Goal: Use online tool/utility

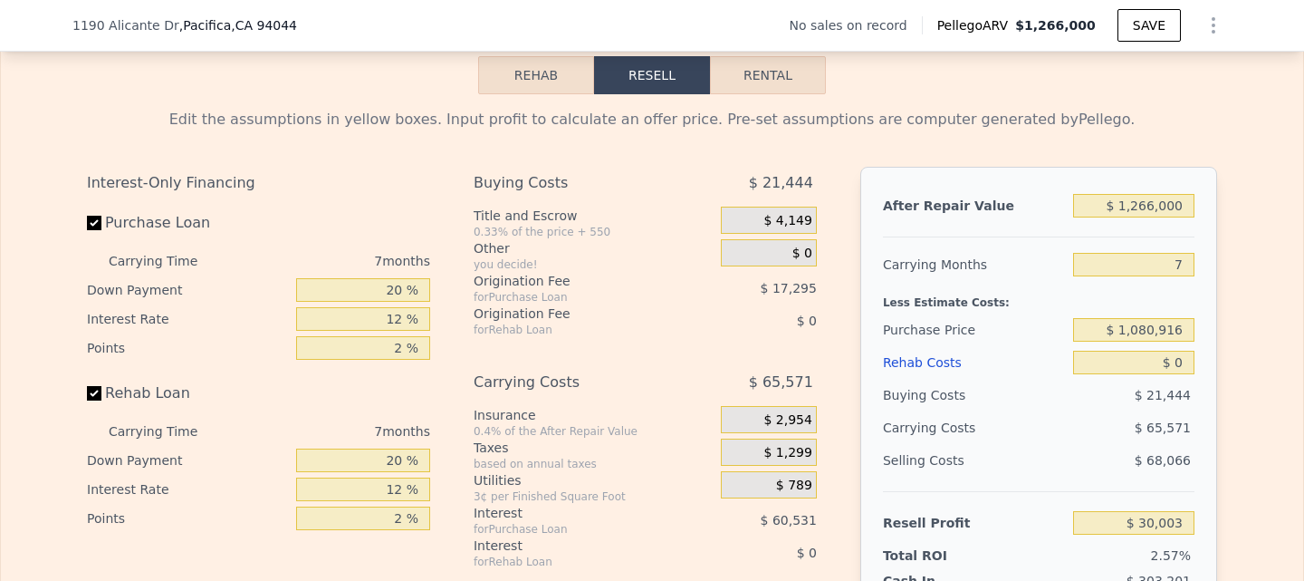
scroll to position [2530, 0]
click at [1126, 341] on input "$ 1,080,916" at bounding box center [1133, 329] width 121 height 24
type input "$ 899,900"
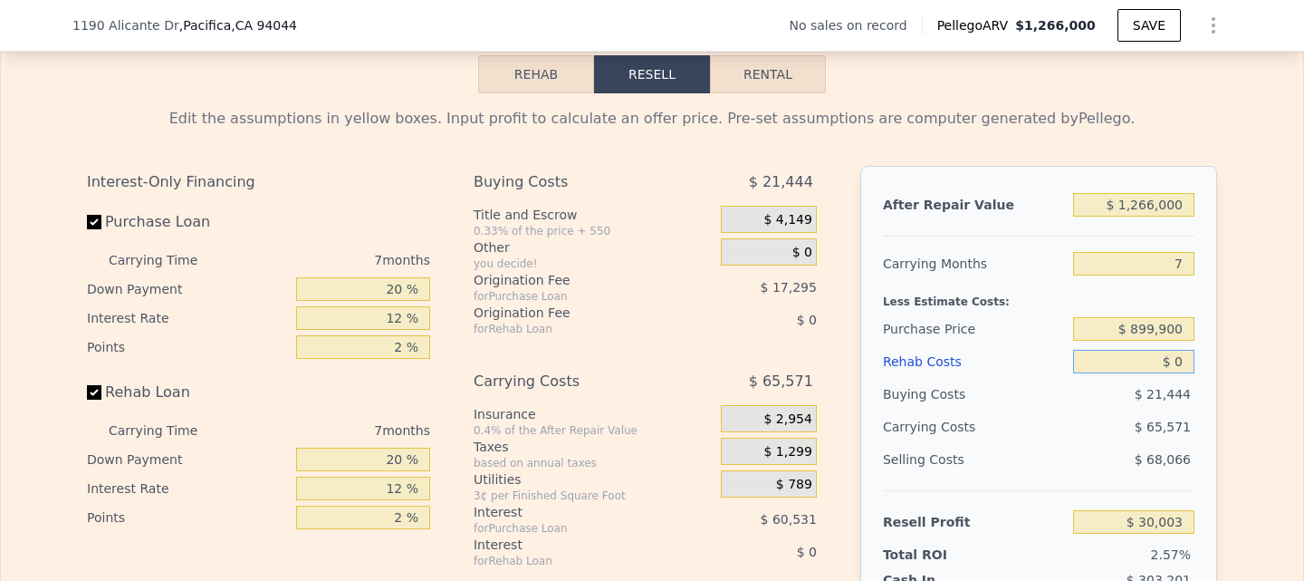
click at [1181, 373] on input "$ 0" at bounding box center [1133, 362] width 121 height 24
type input "$ 224,654"
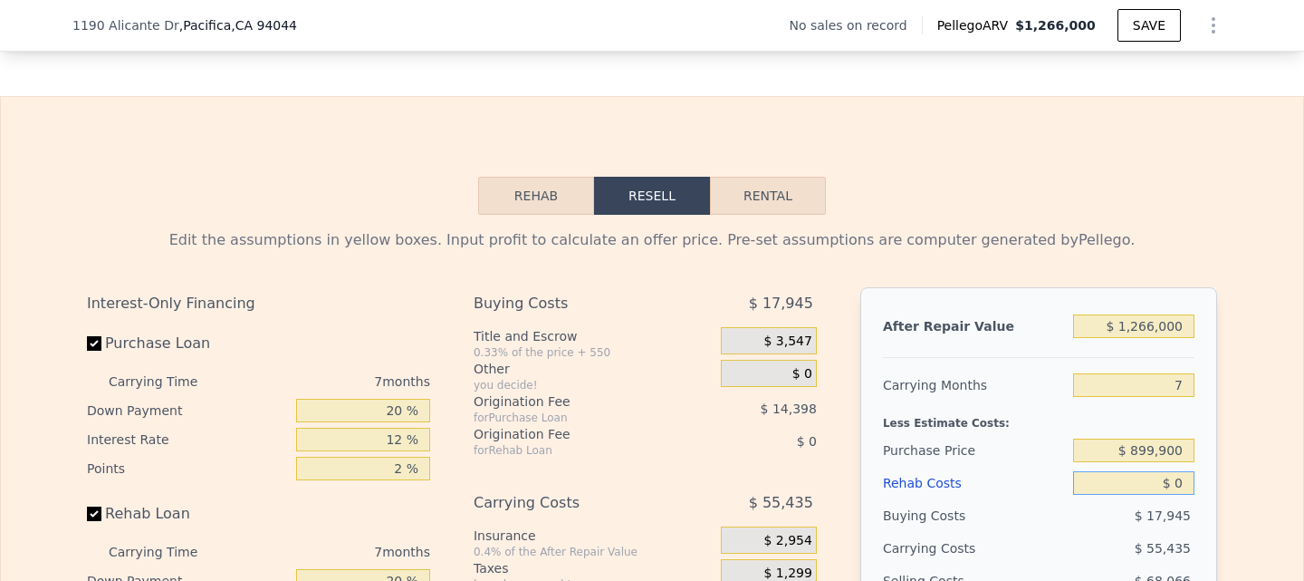
click at [524, 215] on button "Rehab" at bounding box center [536, 196] width 116 height 38
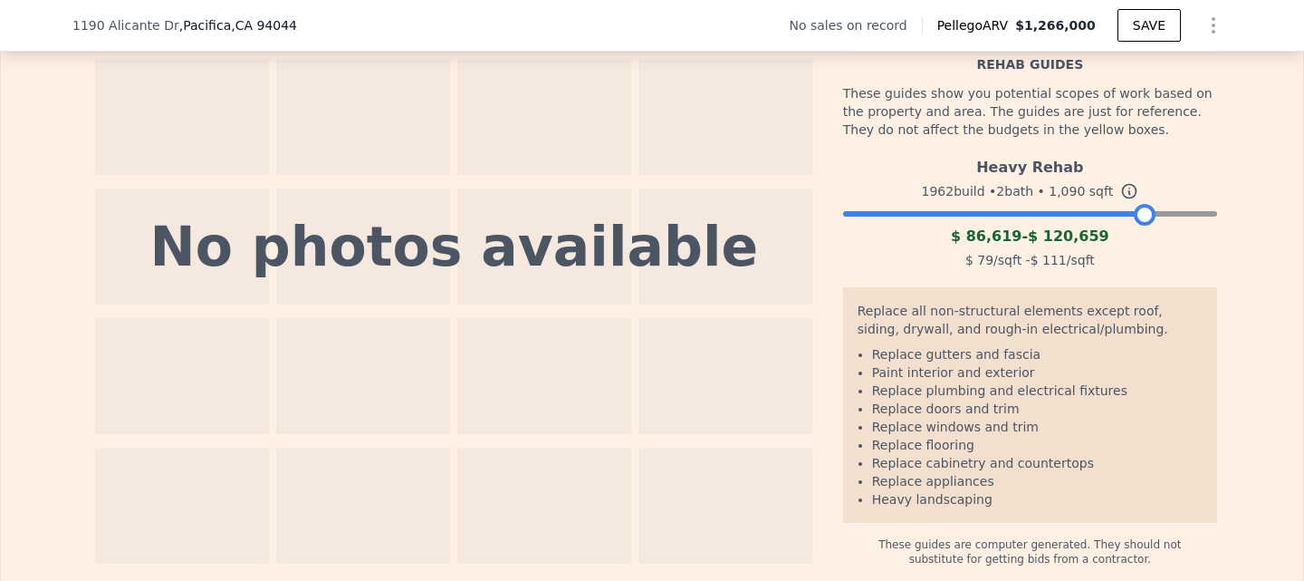
scroll to position [2753, 0]
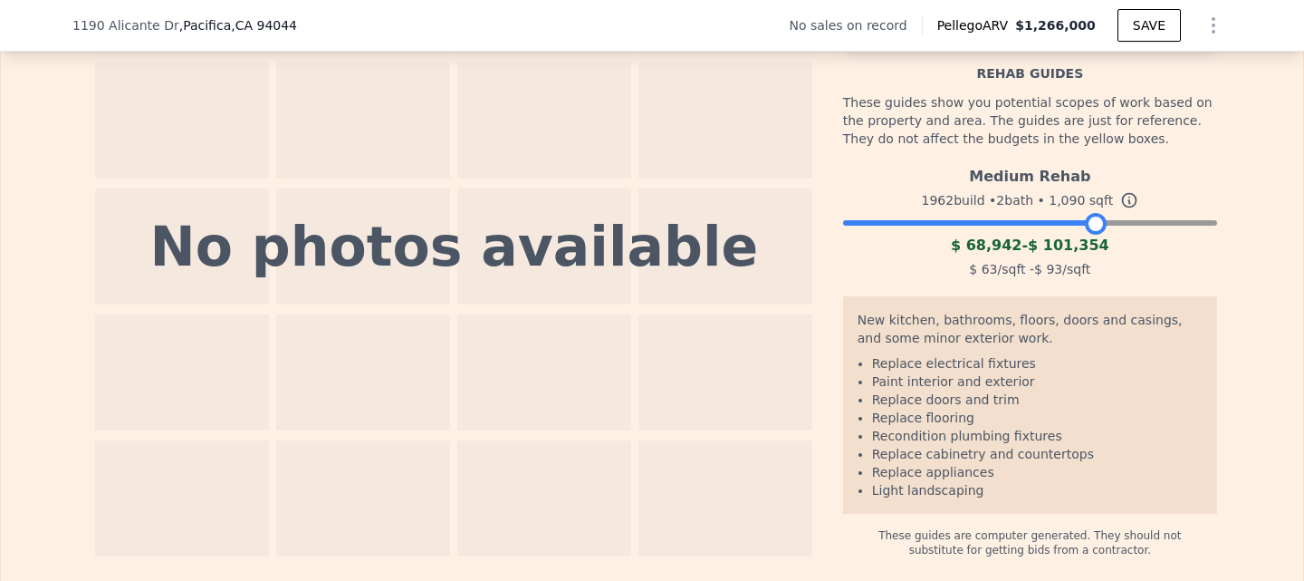
drag, startPoint x: 1200, startPoint y: 229, endPoint x: 1088, endPoint y: 255, distance: 115.4
click at [1088, 235] on div at bounding box center [1096, 224] width 22 height 22
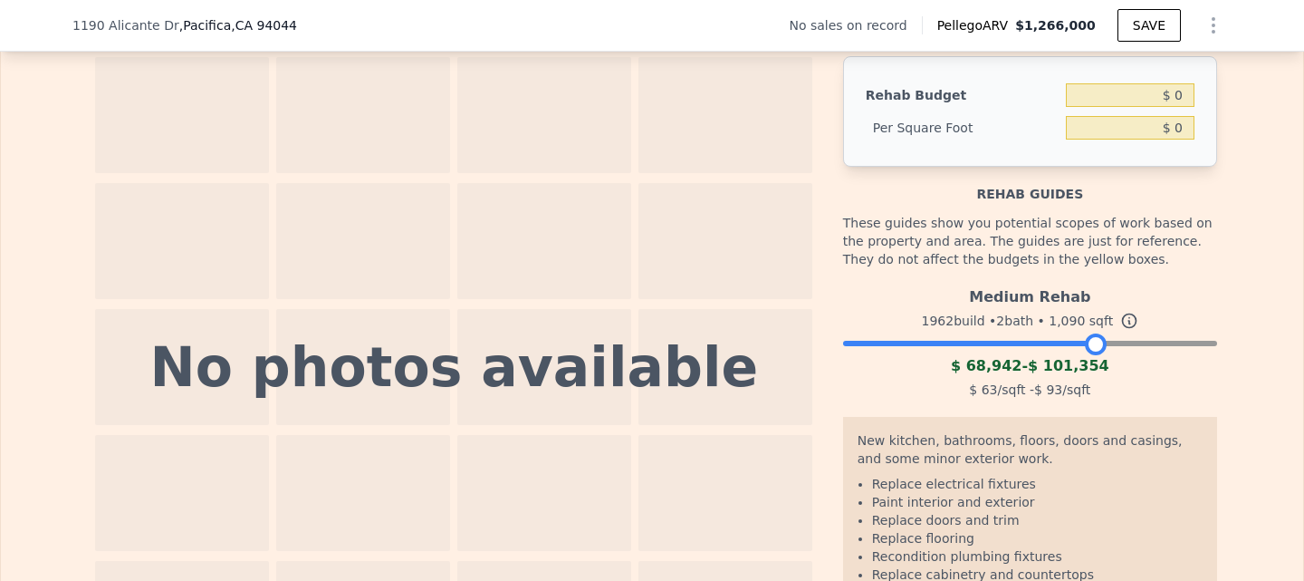
scroll to position [2512, 0]
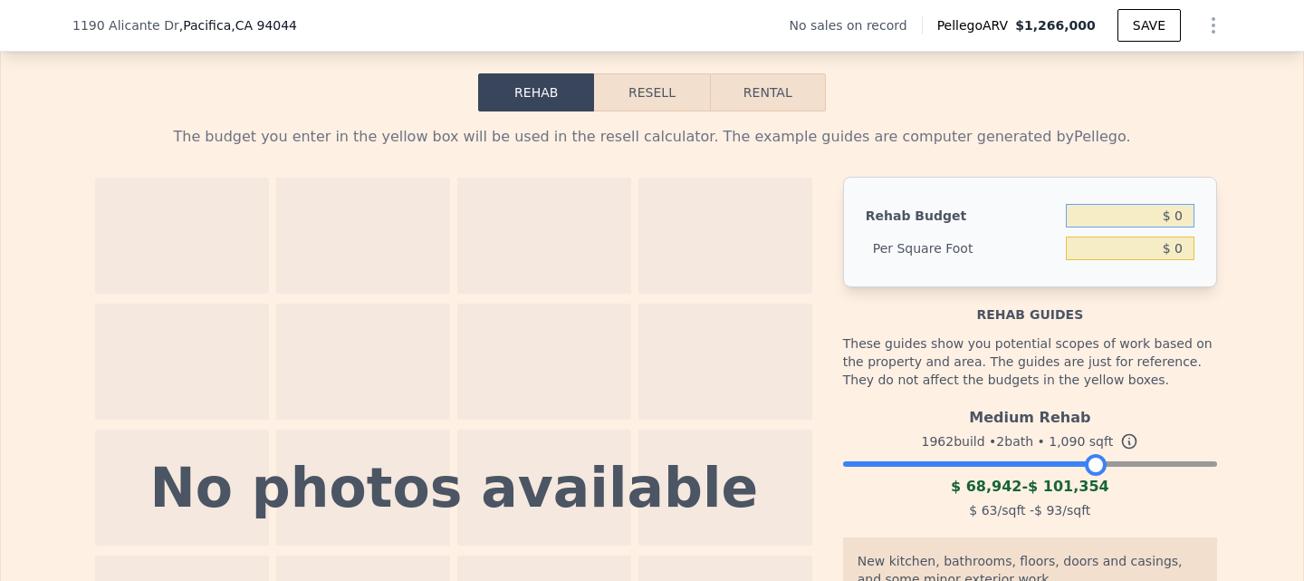
click at [1160, 227] on input "$ 0" at bounding box center [1130, 216] width 129 height 24
type input "$ 110,000"
click at [1228, 259] on div "The budget you enter in the yellow box will be used in the resell calculator. T…" at bounding box center [652, 454] width 1303 height 687
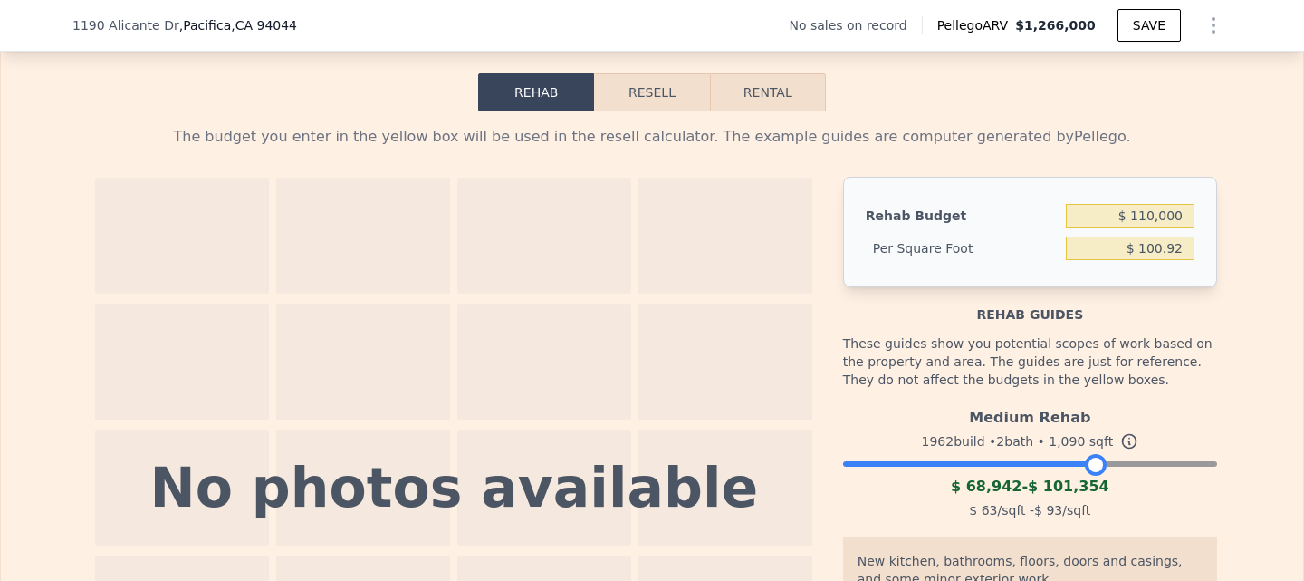
type input "$ 100.92"
click at [635, 111] on button "Resell" at bounding box center [651, 92] width 115 height 38
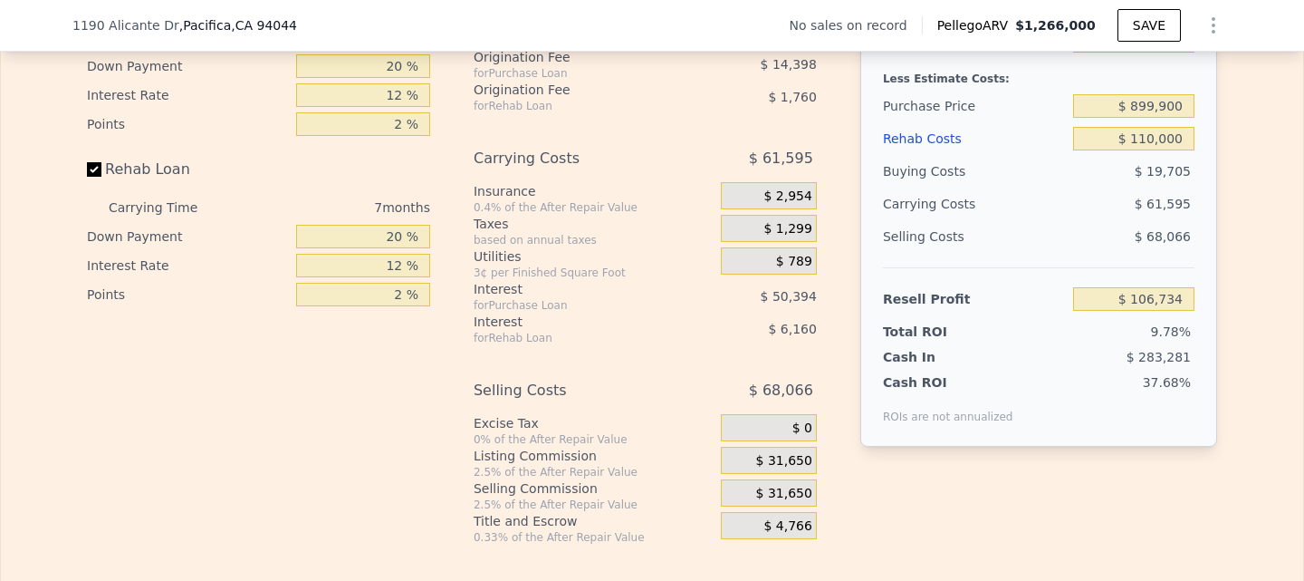
scroll to position [2632, 0]
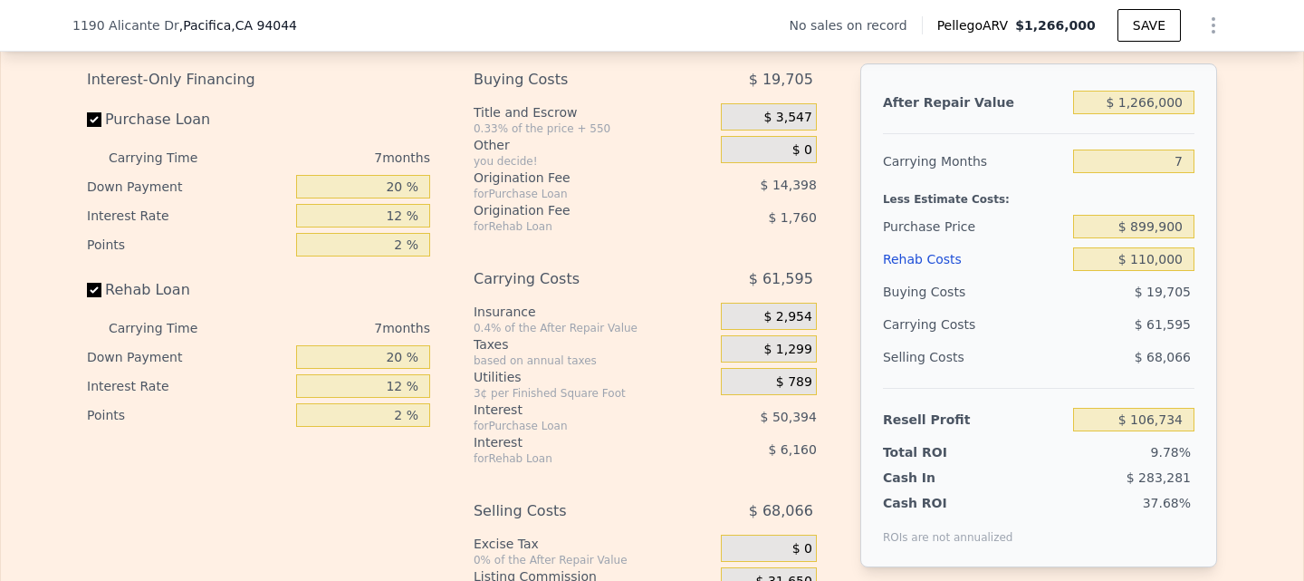
type input "$ 0"
type input "$ 30,003"
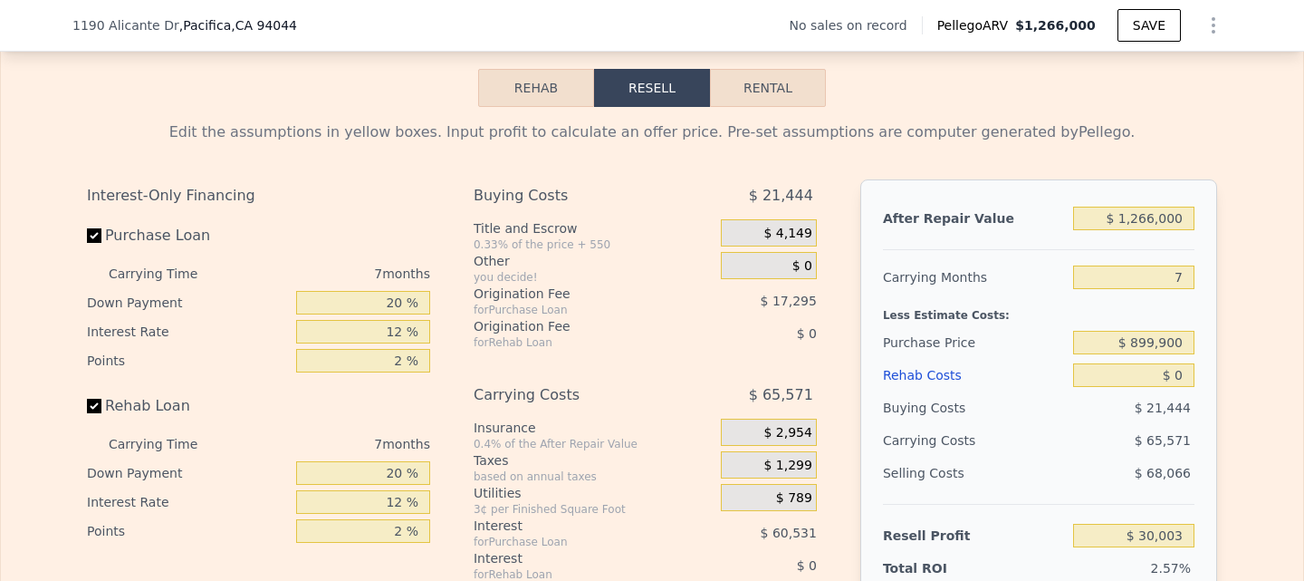
scroll to position [2512, 0]
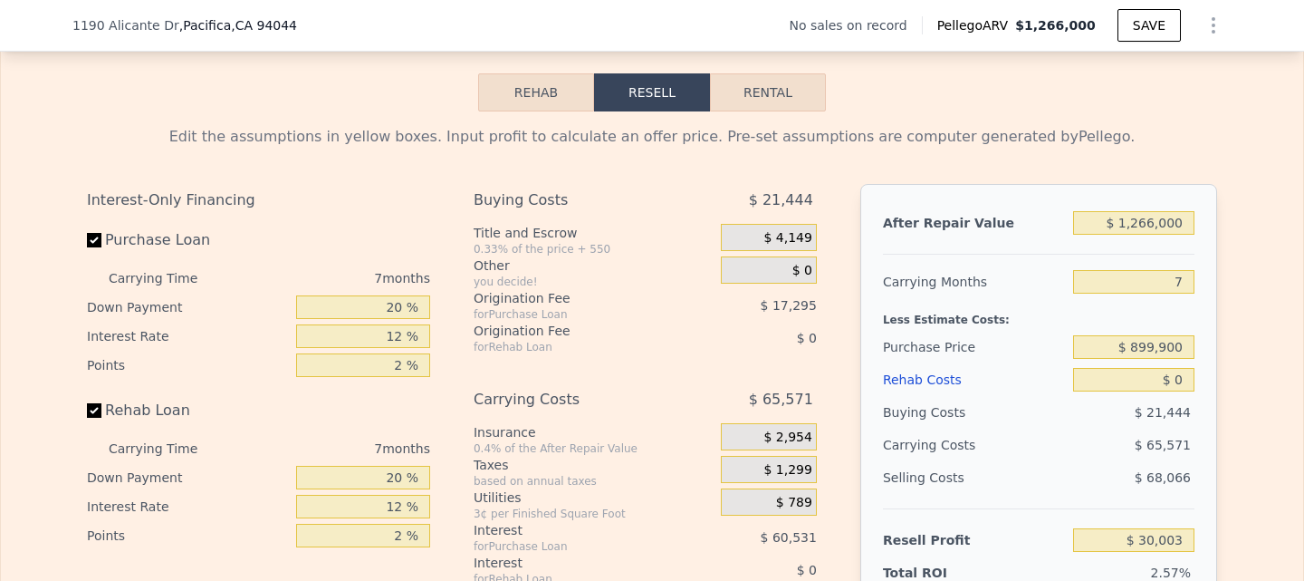
click at [532, 111] on button "Rehab" at bounding box center [536, 92] width 116 height 38
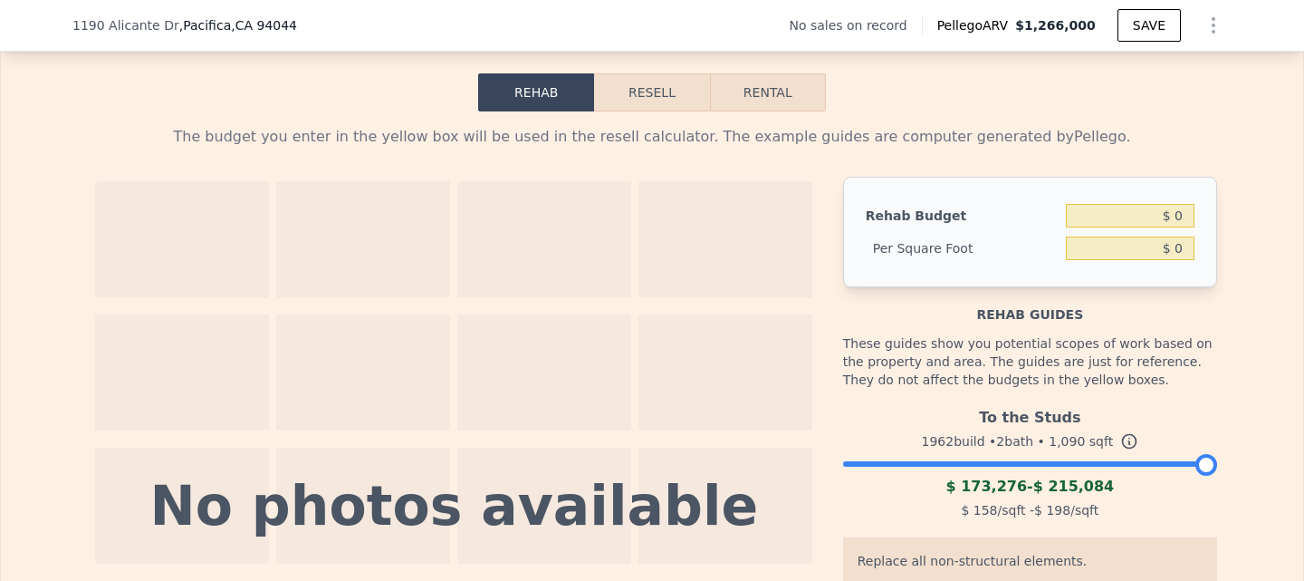
click at [636, 111] on button "Resell" at bounding box center [651, 92] width 115 height 38
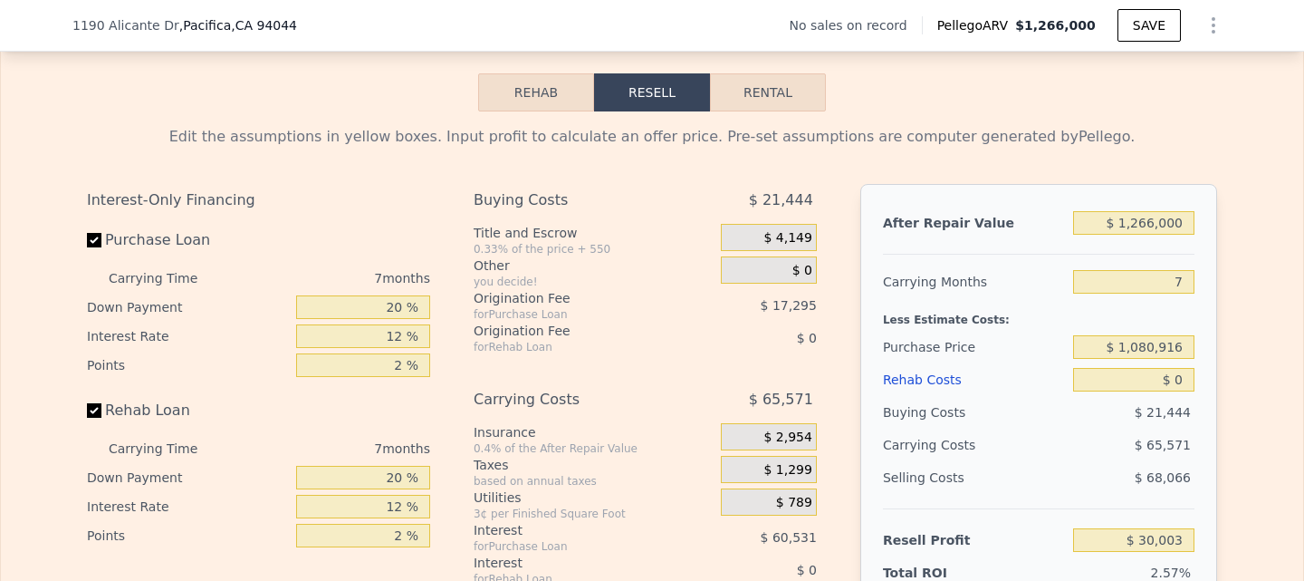
click at [540, 111] on button "Rehab" at bounding box center [536, 92] width 116 height 38
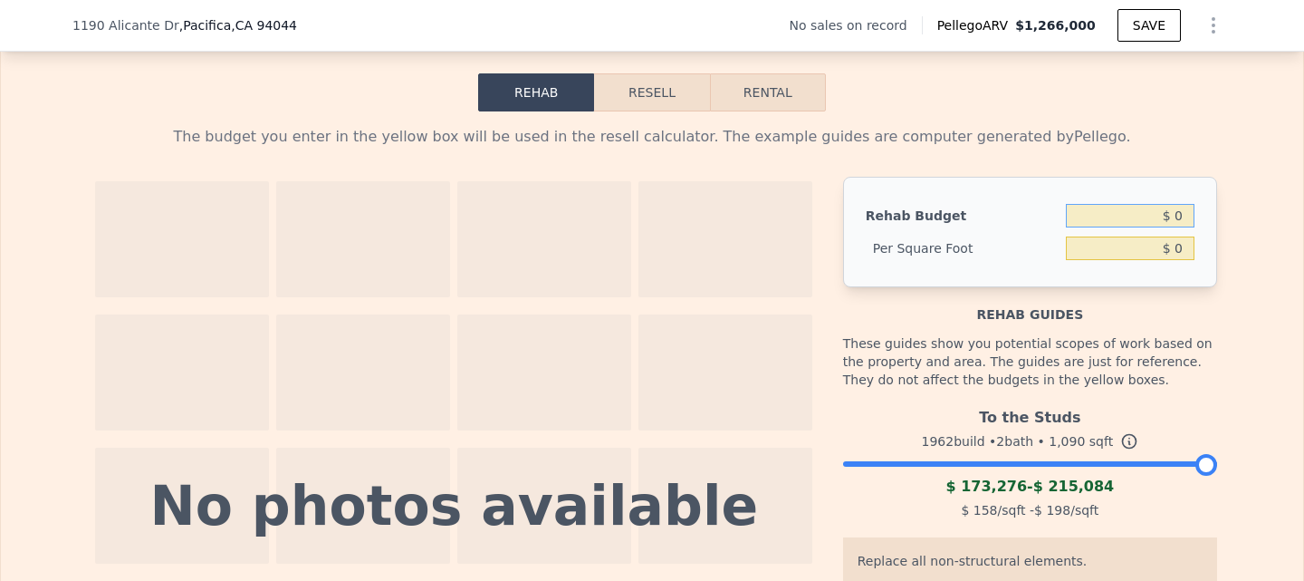
click at [1169, 227] on input "$ 0" at bounding box center [1130, 216] width 129 height 24
type input "$ 110,000"
click at [629, 111] on button "Resell" at bounding box center [651, 92] width 115 height 38
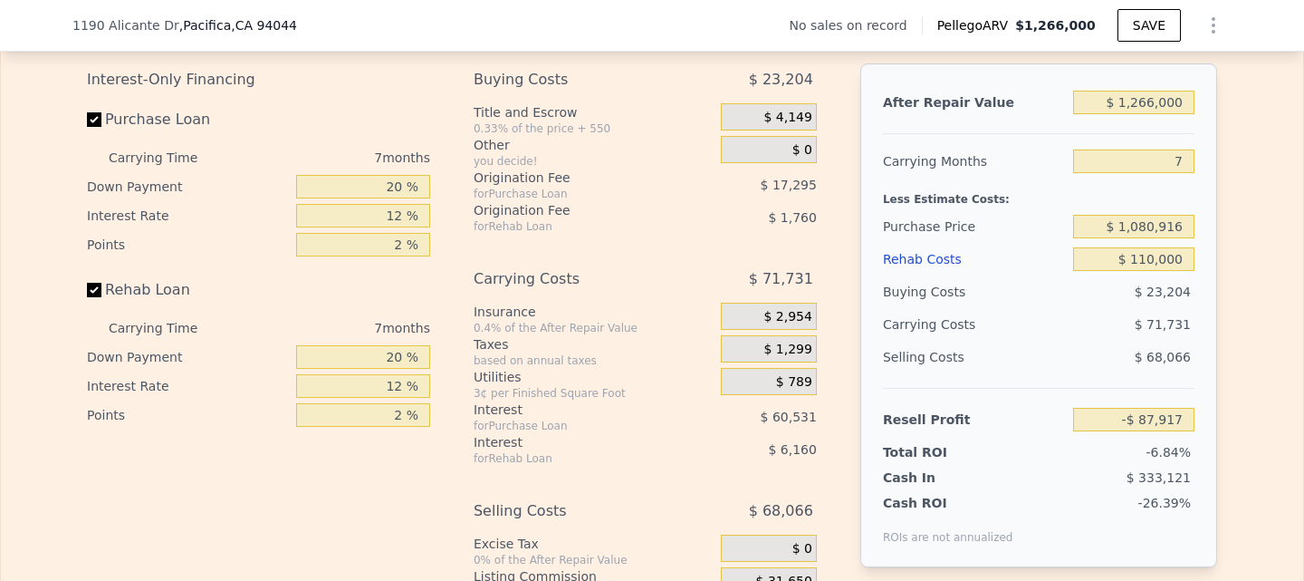
scroll to position [2632, 0]
click at [1132, 238] on input "$ 1,080,916" at bounding box center [1133, 227] width 121 height 24
type input "$ 899,900"
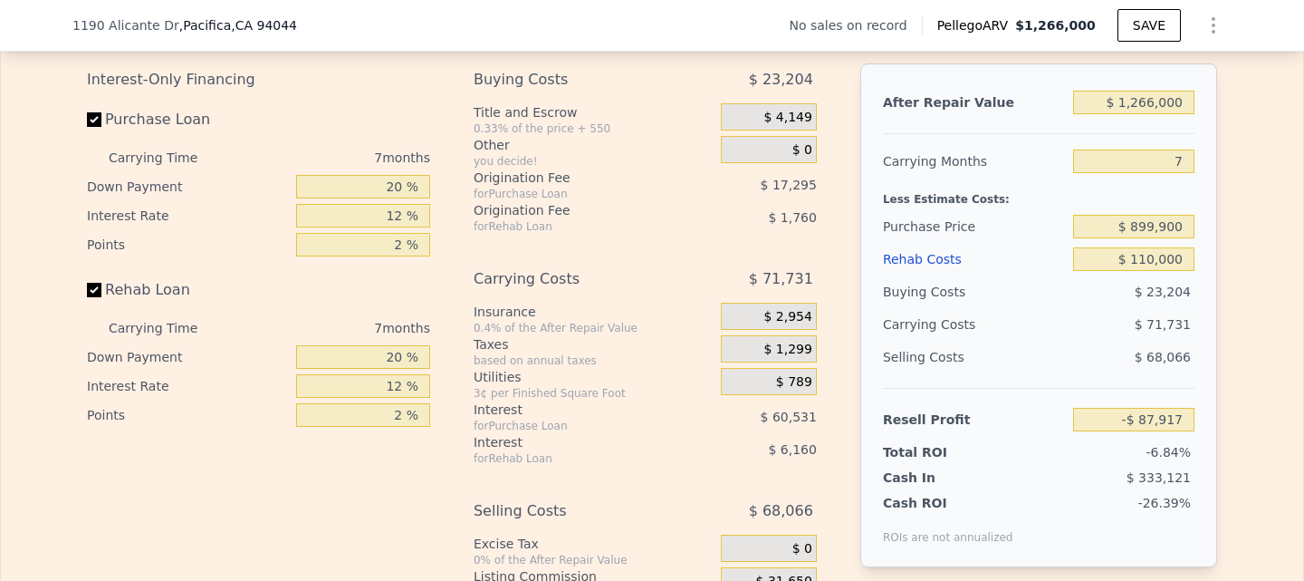
click at [864, 236] on div "After Repair Value $ 1,266,000 Carrying Months 7 Less Estimate Costs: Purchase …" at bounding box center [1039, 315] width 357 height 504
type input "$ 106,734"
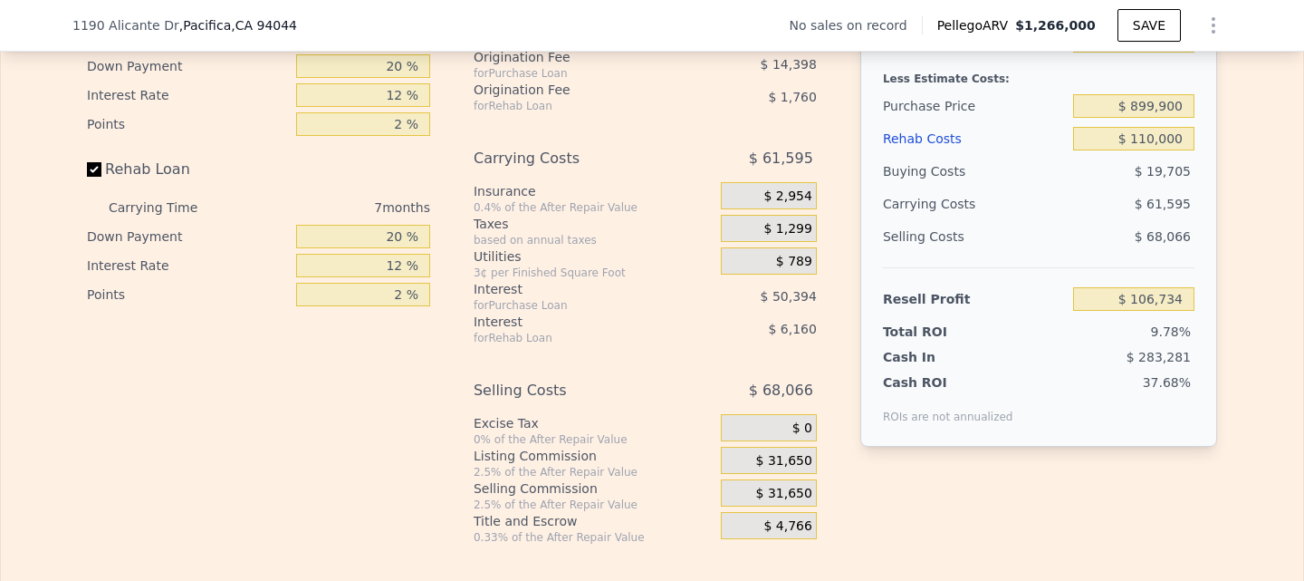
scroll to position [2874, 0]
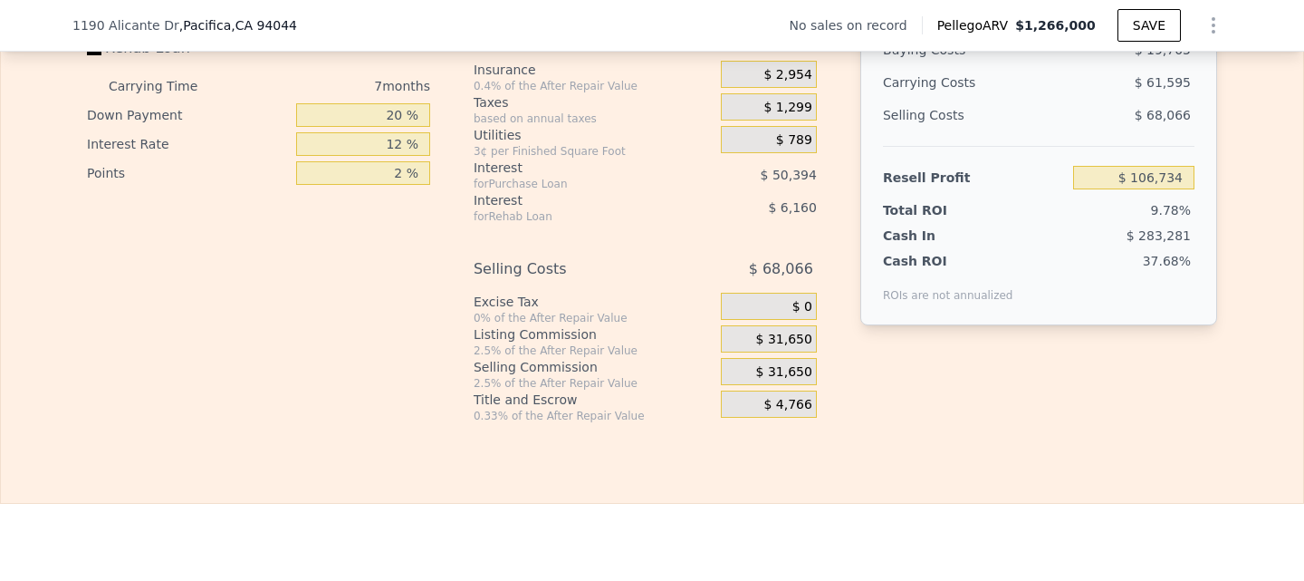
click at [804, 315] on span "$ 0" at bounding box center [803, 307] width 20 height 16
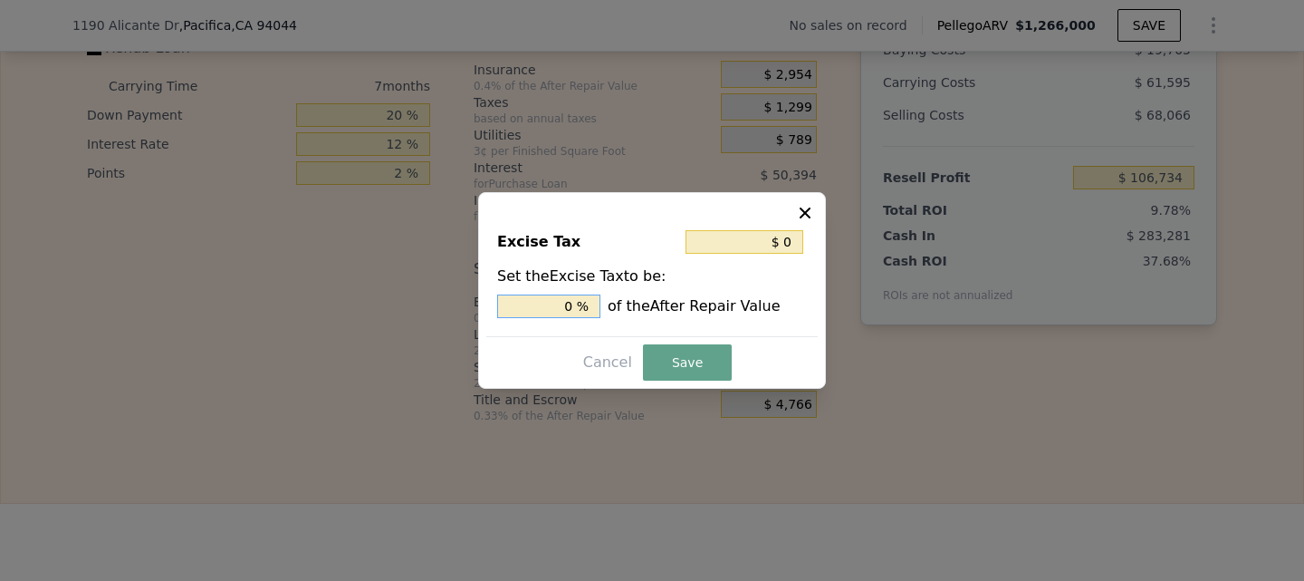
click at [573, 306] on input "0 %" at bounding box center [548, 306] width 103 height 24
click at [803, 202] on button at bounding box center [807, 211] width 22 height 22
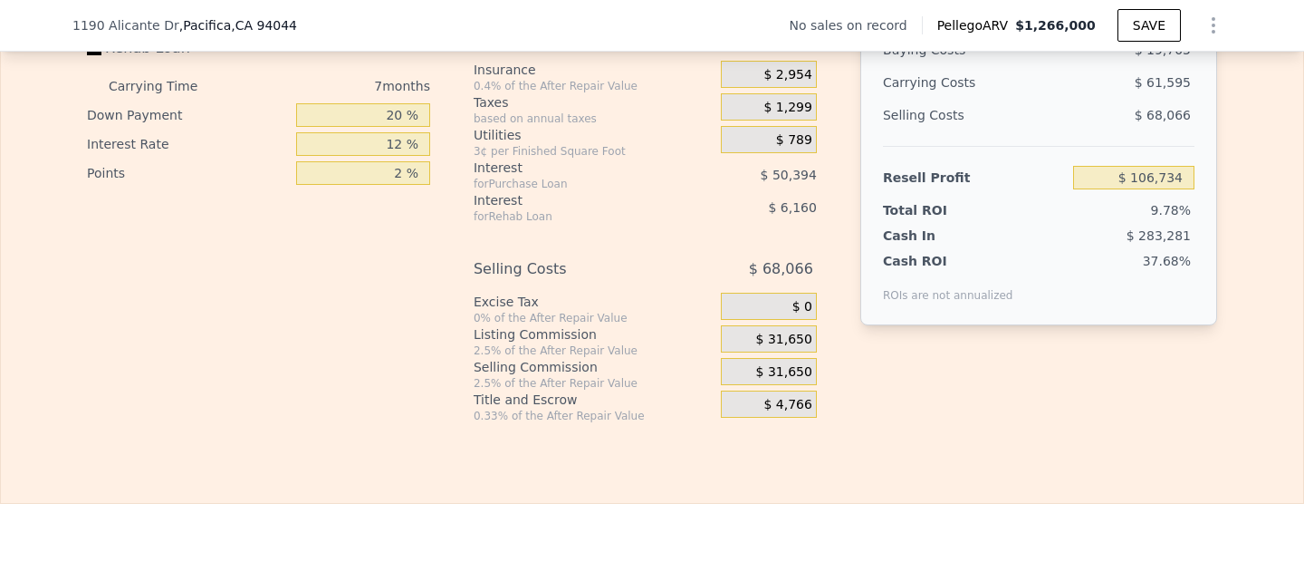
click at [797, 315] on span "$ 0" at bounding box center [803, 307] width 20 height 16
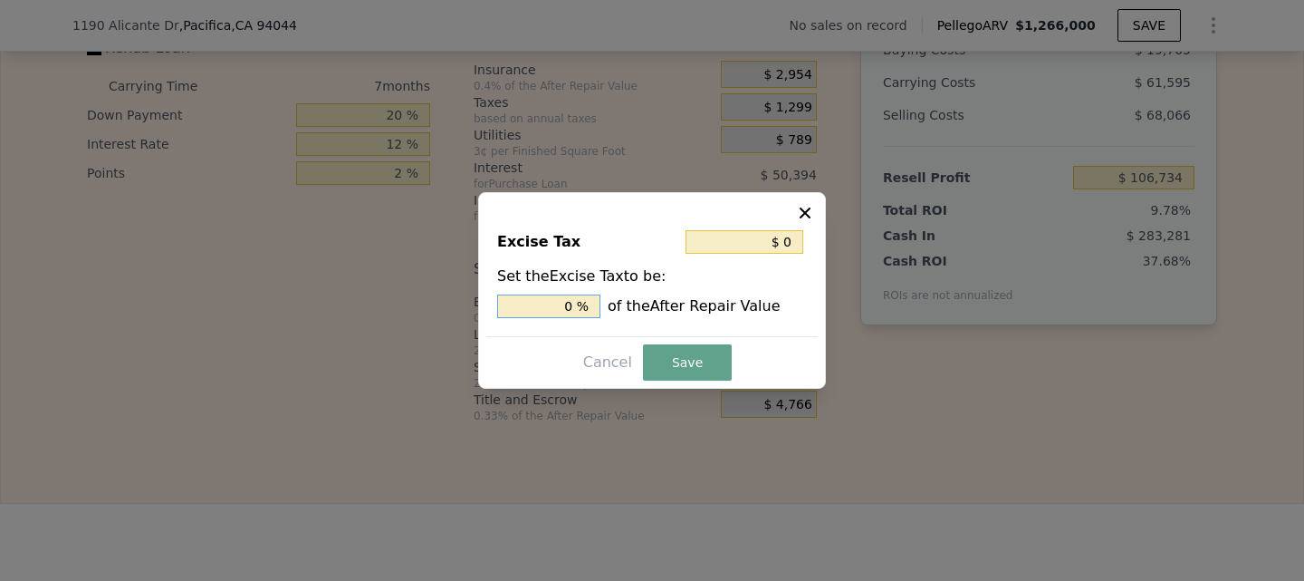
click at [569, 304] on input "0 %" at bounding box center [548, 306] width 103 height 24
type input "$ 12,660"
type input "1 %"
click at [694, 354] on button "Save" at bounding box center [687, 362] width 89 height 36
type input "$ 94,074"
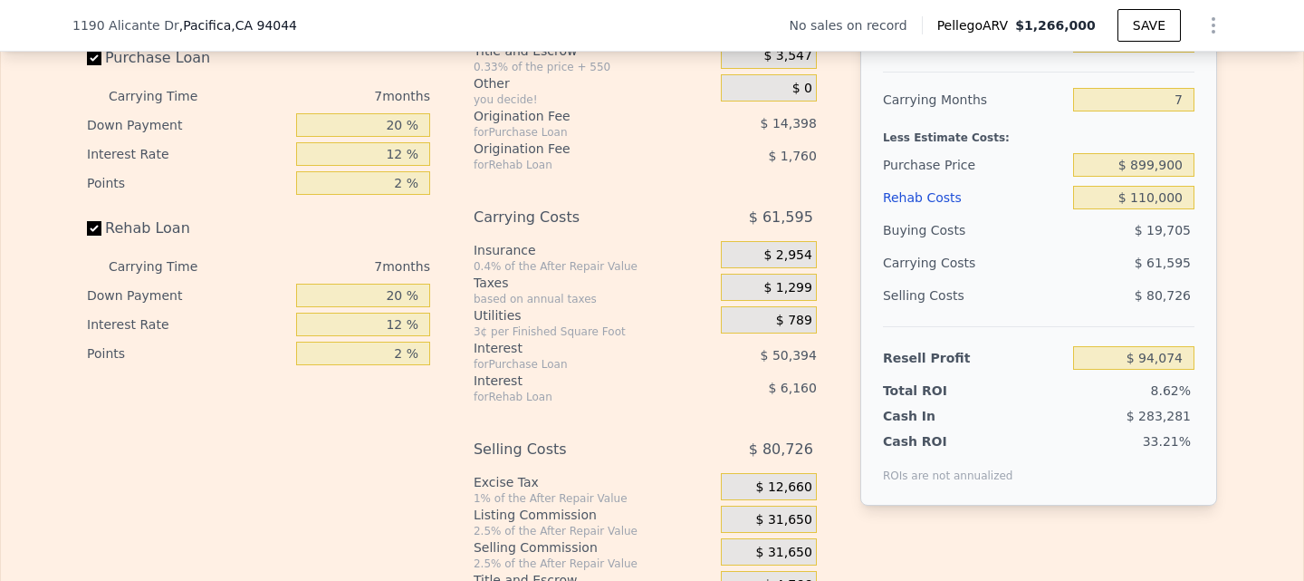
scroll to position [2632, 0]
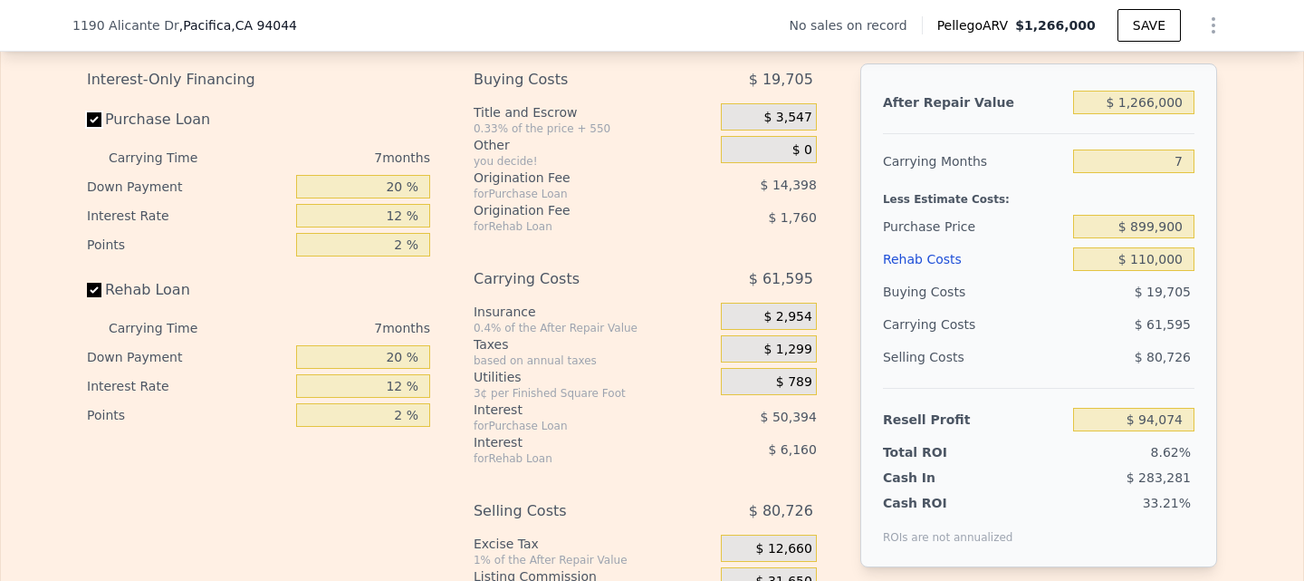
click at [87, 127] on input "Purchase Loan" at bounding box center [94, 119] width 14 height 14
checkbox input "false"
type input "$ 158,865"
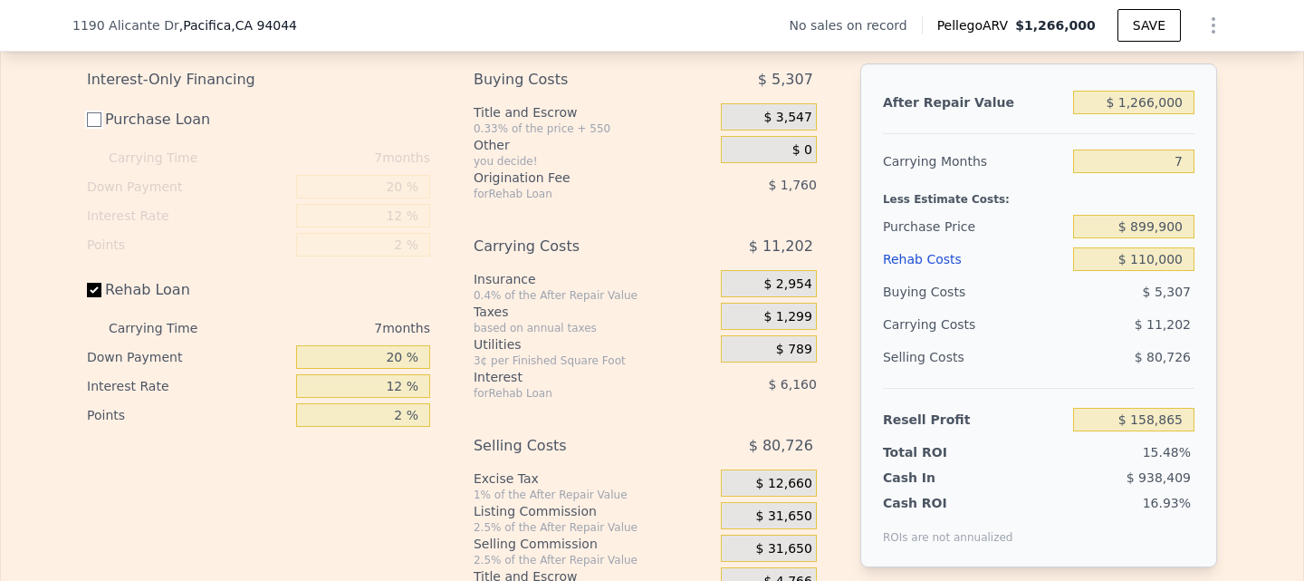
click at [87, 127] on input "Purchase Loan" at bounding box center [94, 119] width 14 height 14
checkbox input "true"
type input "$ 94,074"
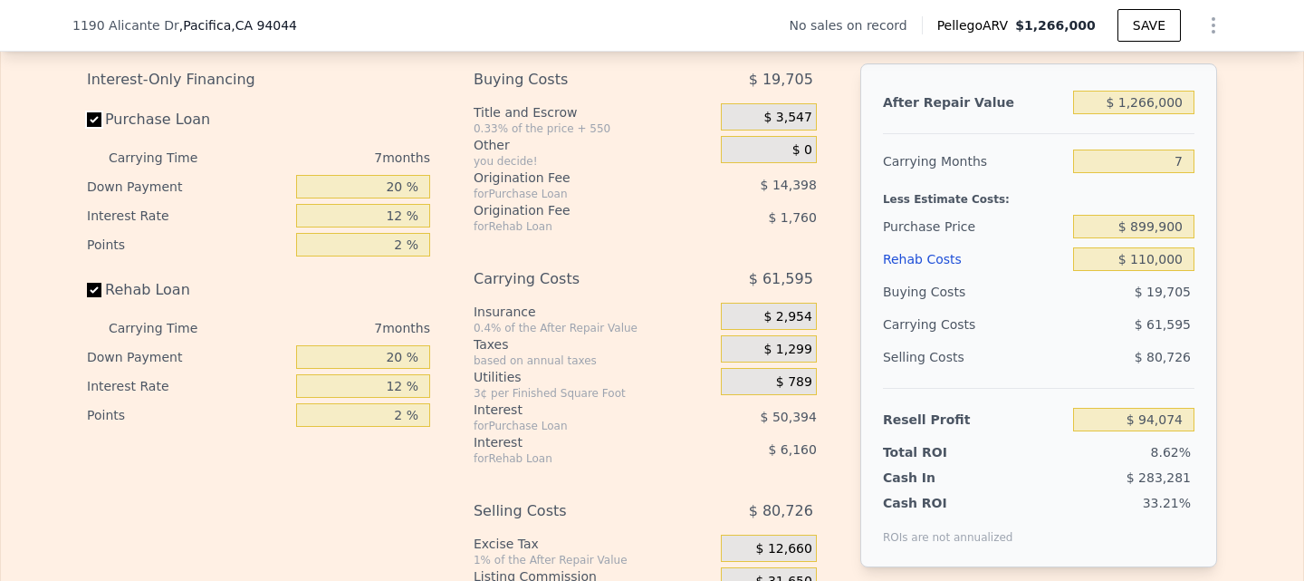
click at [87, 127] on input "Purchase Loan" at bounding box center [94, 119] width 14 height 14
checkbox input "false"
type input "$ 158,865"
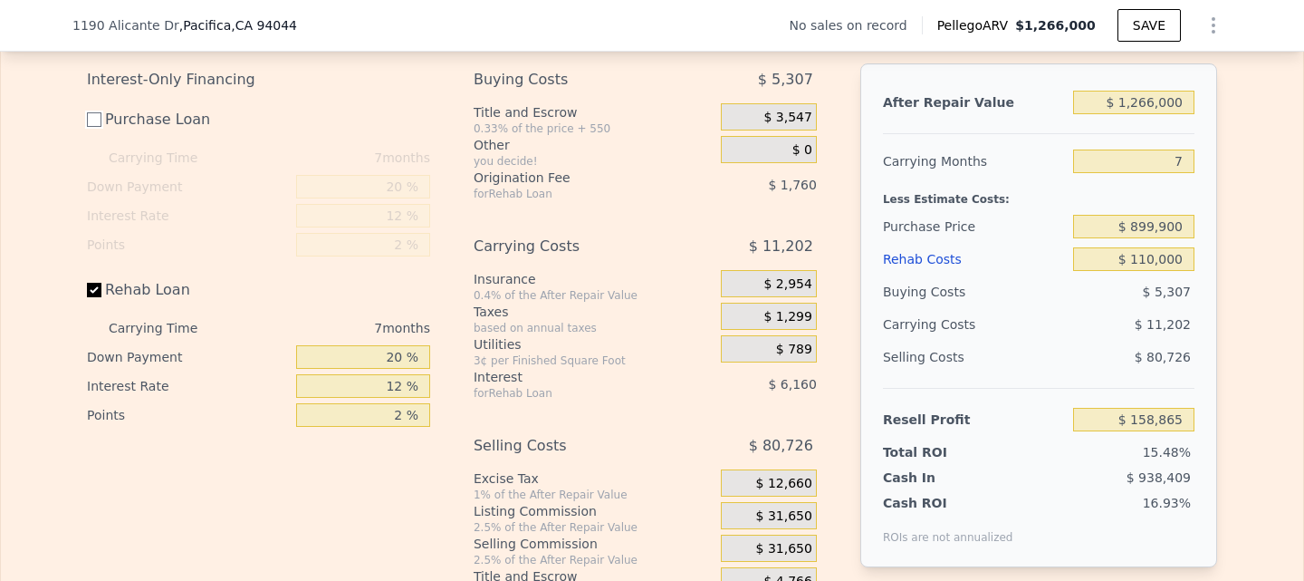
click at [87, 127] on input "Purchase Loan" at bounding box center [94, 119] width 14 height 14
checkbox input "true"
type input "$ 94,074"
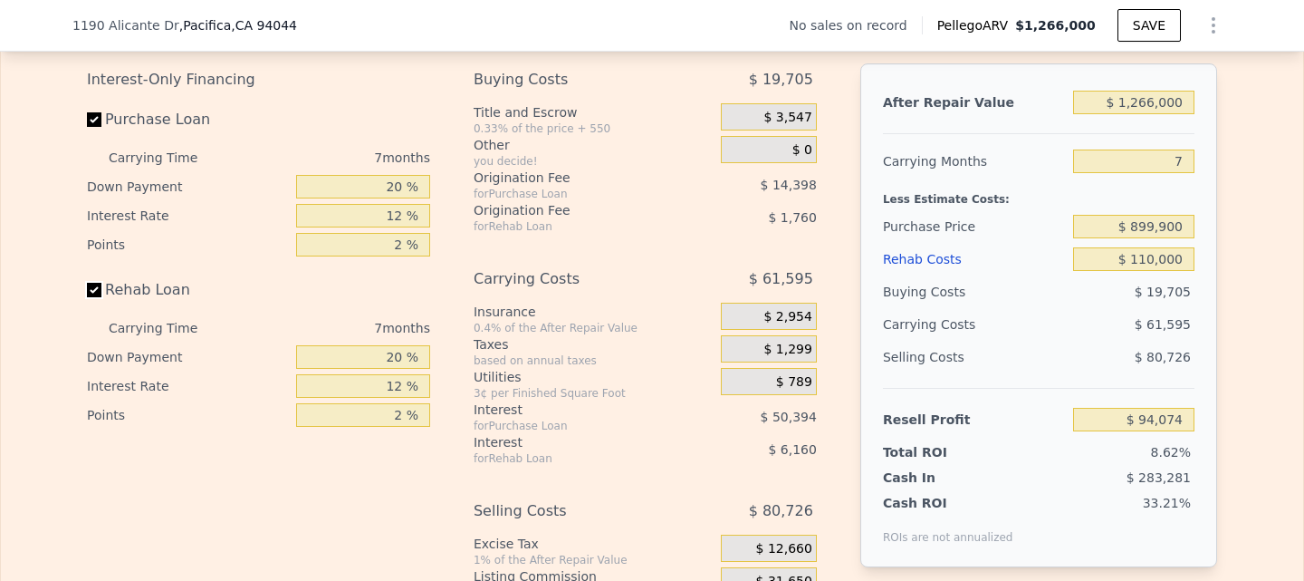
click at [87, 297] on input "Rehab Loan" at bounding box center [94, 290] width 14 height 14
checkbox input "false"
type input "$ 101,994"
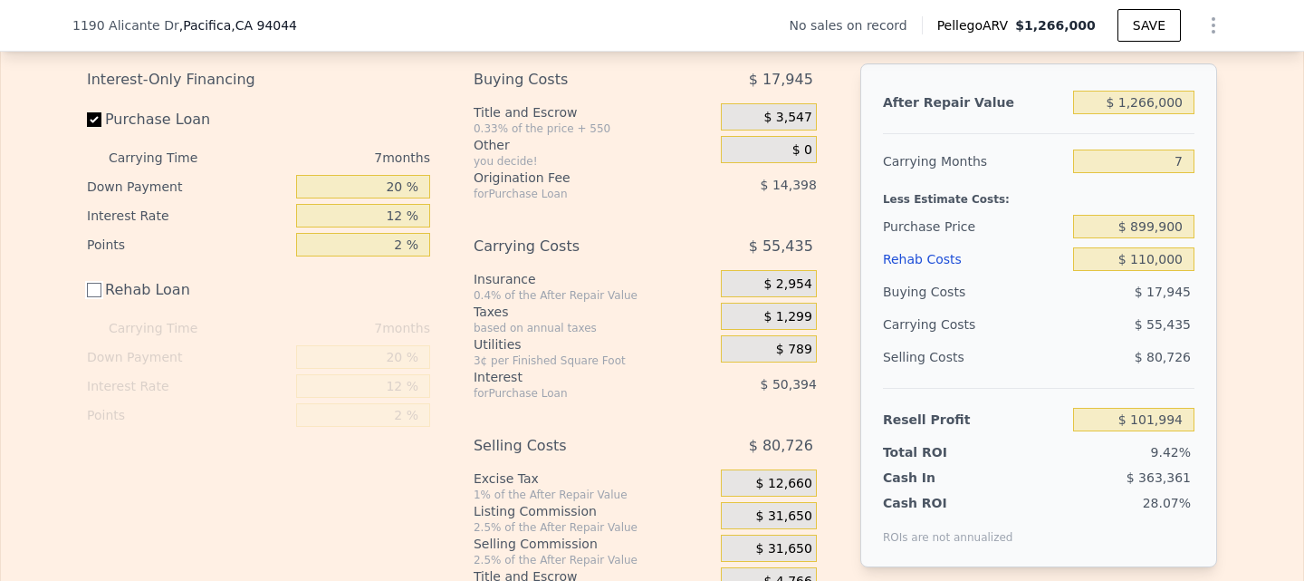
click at [87, 297] on input "Rehab Loan" at bounding box center [94, 290] width 14 height 14
checkbox input "true"
type input "$ 94,074"
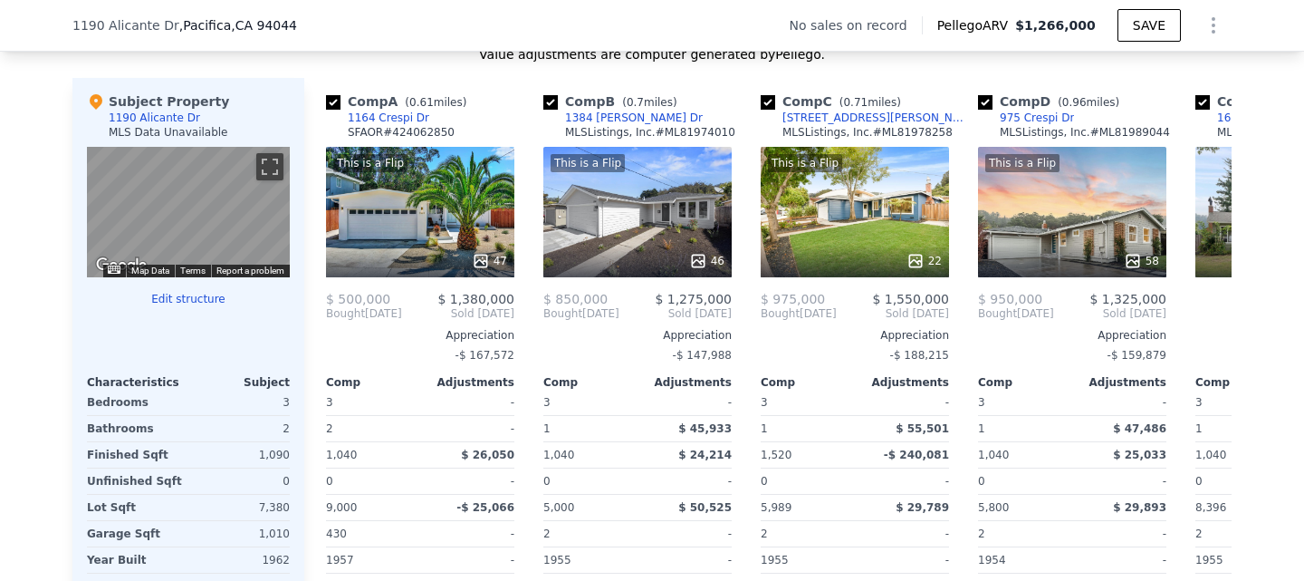
scroll to position [1812, 0]
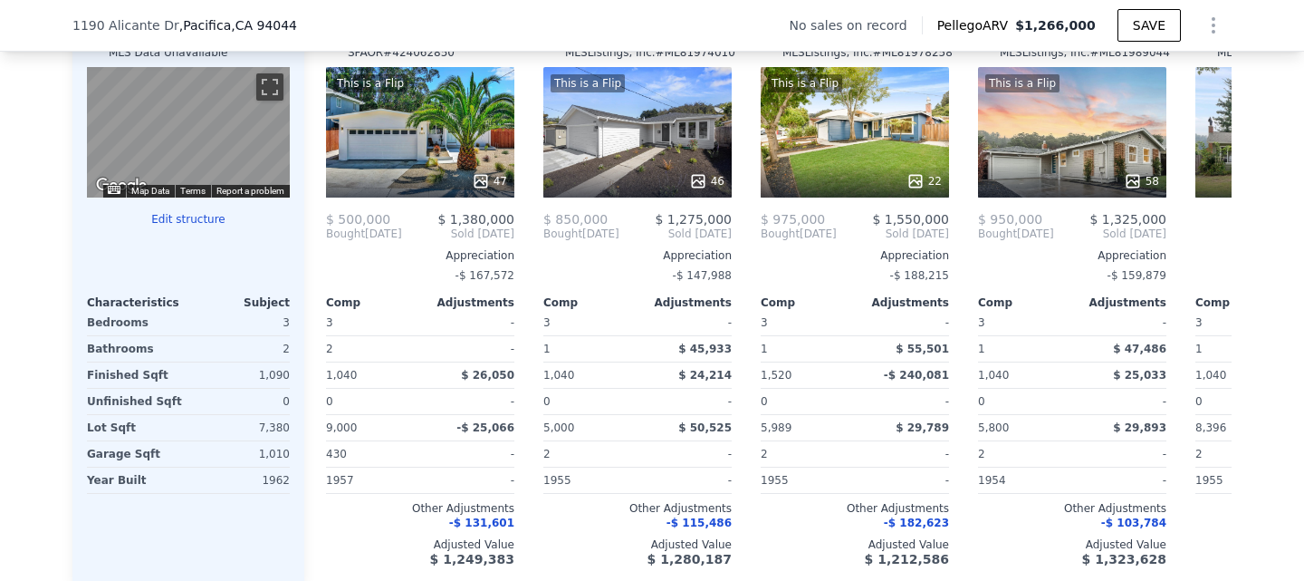
type input "$ 0"
type input "$ 30,003"
